Goal: Obtain resource: Download file/media

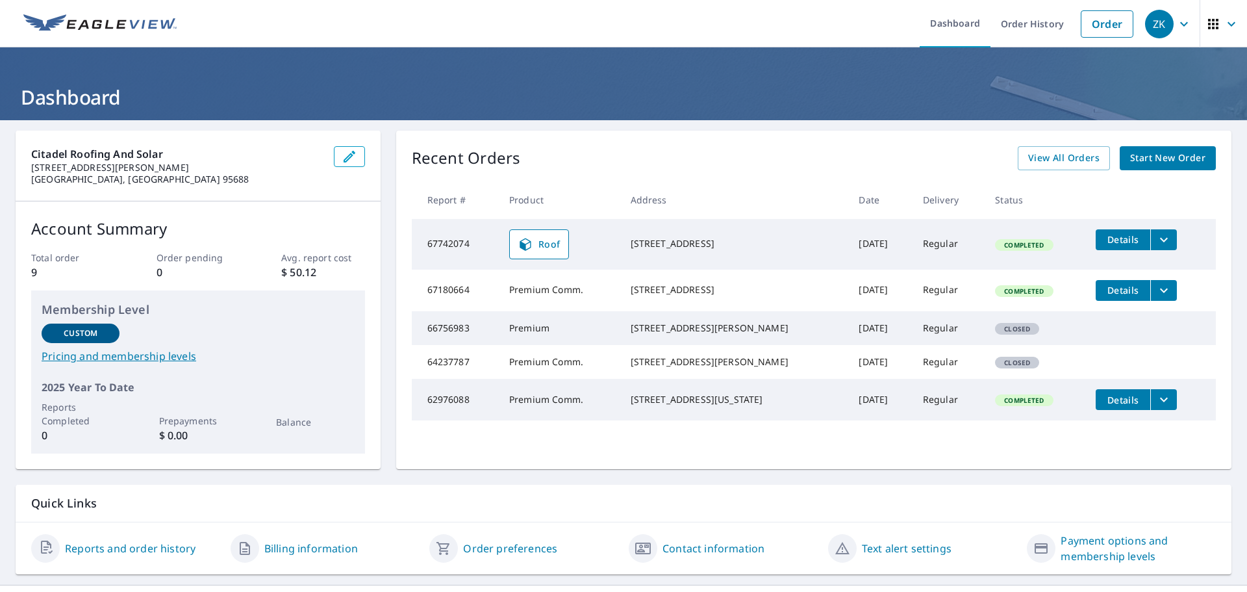
click at [1156, 232] on icon "filesDropdownBtn-67742074" at bounding box center [1164, 240] width 16 height 16
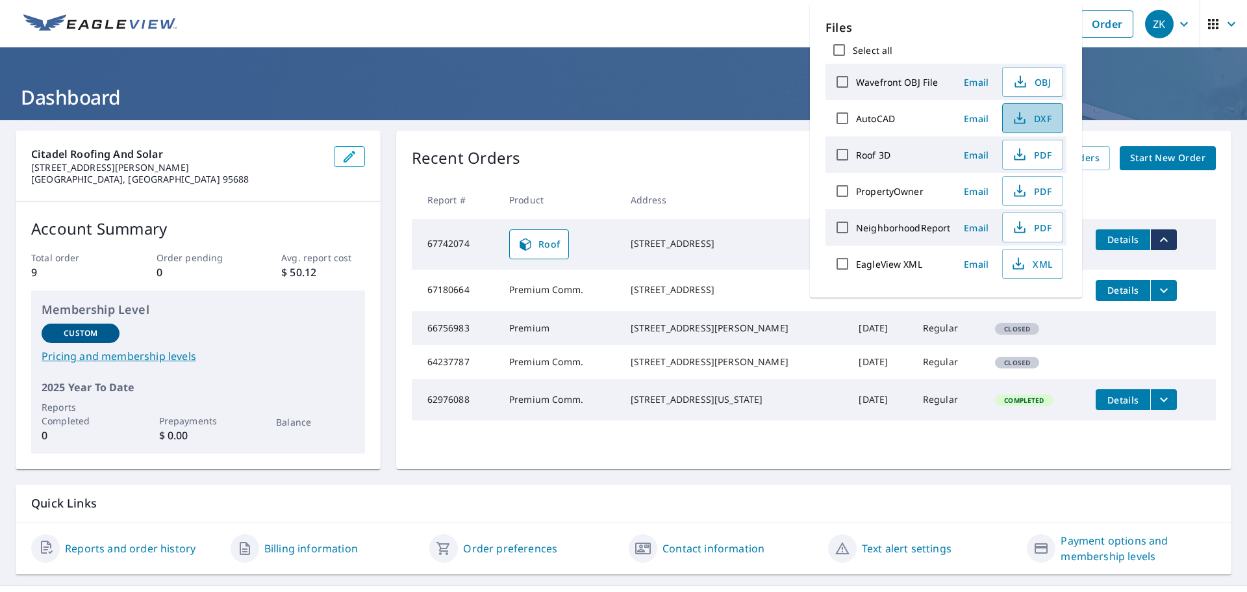
click at [1017, 117] on icon "button" at bounding box center [1020, 118] width 16 height 16
click at [1032, 226] on span "PDF" at bounding box center [1032, 228] width 42 height 16
click at [517, 253] on link "Roof" at bounding box center [539, 244] width 60 height 30
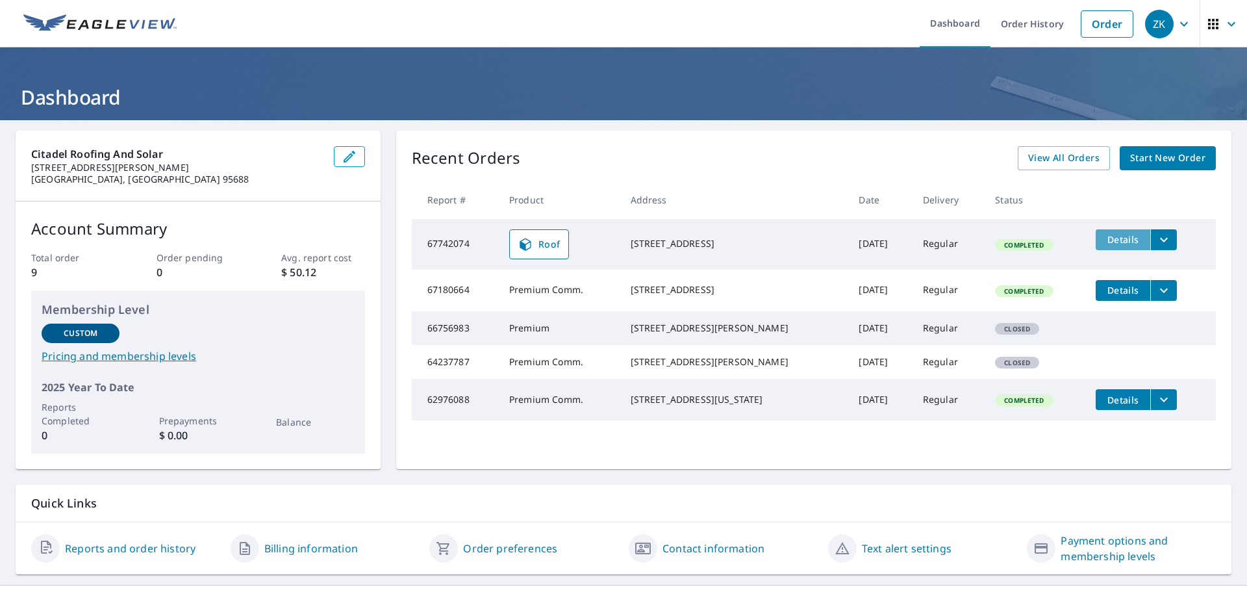
click at [1114, 239] on span "Details" at bounding box center [1123, 239] width 39 height 12
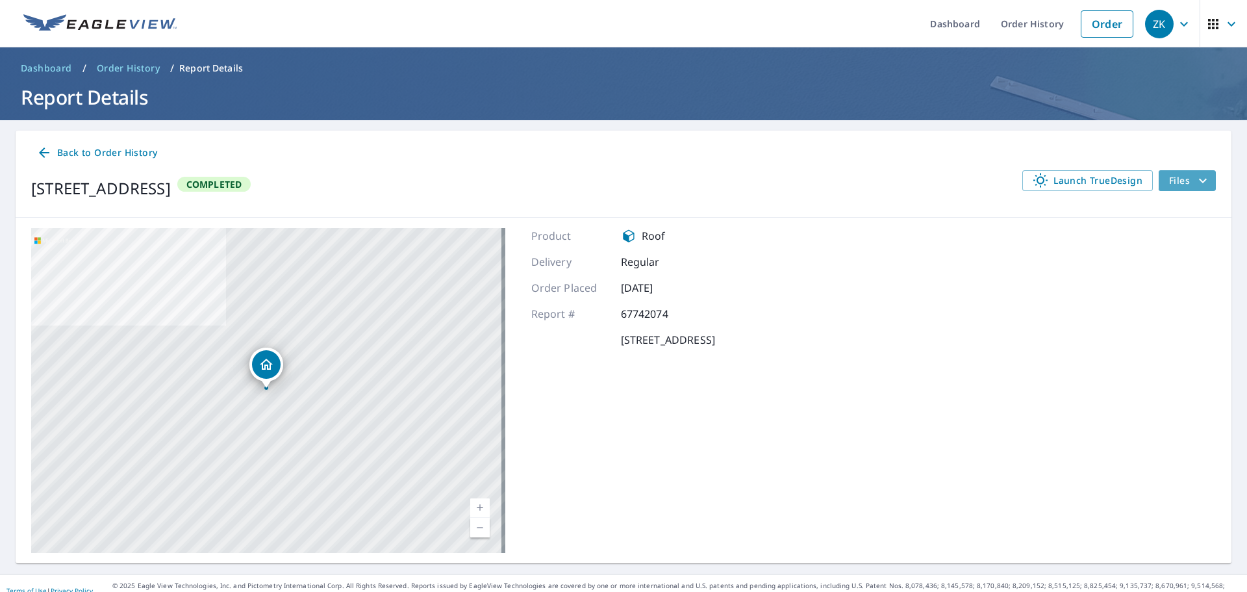
click at [1169, 174] on span "Files" at bounding box center [1190, 181] width 42 height 16
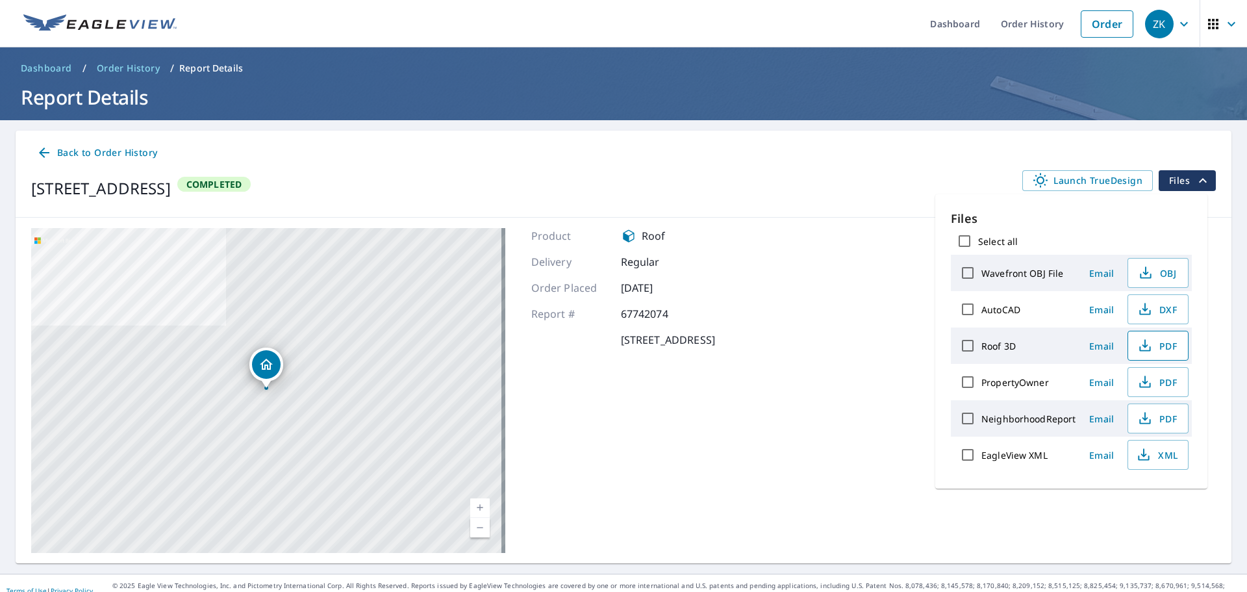
click at [1138, 350] on icon "button" at bounding box center [1146, 346] width 16 height 16
